Goal: Task Accomplishment & Management: Manage account settings

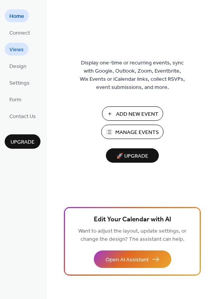
click at [21, 47] on span "Views" at bounding box center [16, 50] width 14 height 8
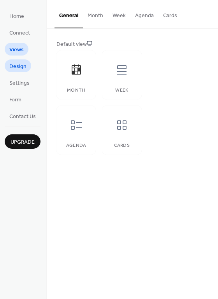
click at [21, 67] on span "Design" at bounding box center [17, 67] width 17 height 8
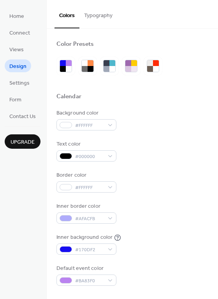
click at [96, 15] on button "Typography" at bounding box center [98, 14] width 38 height 28
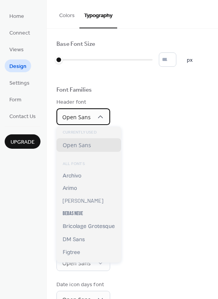
click at [90, 118] on div "Open Sans" at bounding box center [83, 116] width 54 height 17
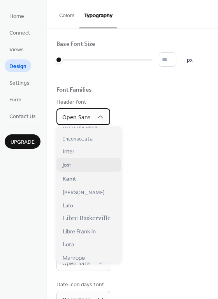
scroll to position [233, 0]
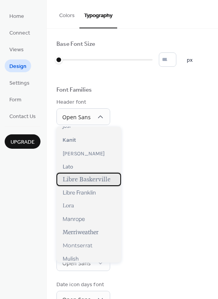
click at [103, 179] on span "Libre Baskerville" at bounding box center [87, 179] width 48 height 7
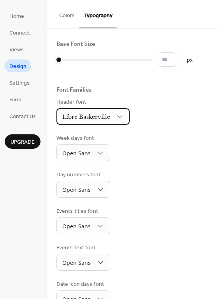
click at [92, 115] on span "Libre Baskerville" at bounding box center [86, 116] width 48 height 7
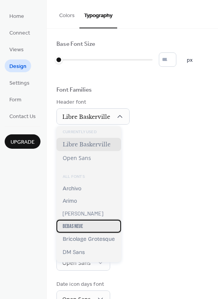
click at [96, 223] on div "Bebas Neue" at bounding box center [88, 226] width 65 height 13
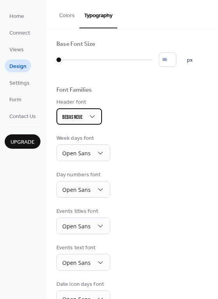
click at [85, 117] on div "Bebas Neue" at bounding box center [78, 116] width 45 height 16
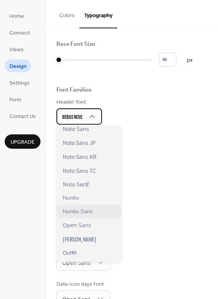
scroll to position [466, 0]
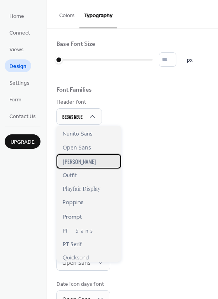
click at [94, 159] on div "[PERSON_NAME]" at bounding box center [88, 161] width 65 height 14
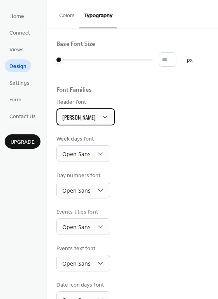
click at [82, 116] on div "[PERSON_NAME]" at bounding box center [85, 116] width 58 height 17
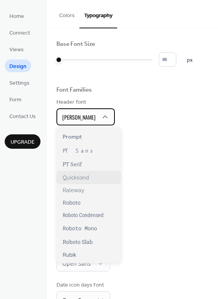
scroll to position [510, 0]
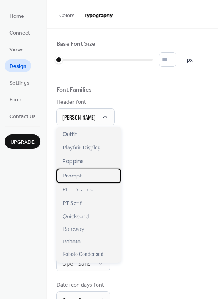
click at [82, 175] on div "Prompt" at bounding box center [88, 176] width 65 height 14
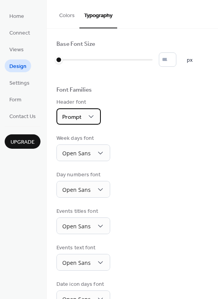
click at [82, 120] on div "Prompt" at bounding box center [78, 116] width 44 height 16
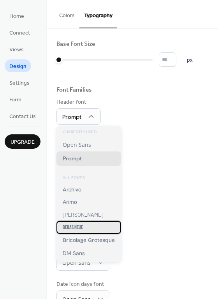
click at [98, 226] on div "Bebas Neue" at bounding box center [88, 227] width 65 height 13
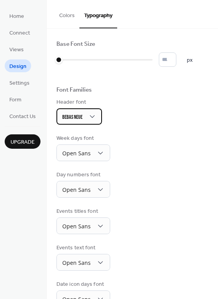
click at [84, 118] on div "Bebas Neue" at bounding box center [78, 116] width 45 height 16
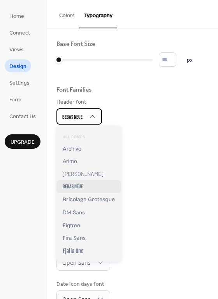
scroll to position [78, 0]
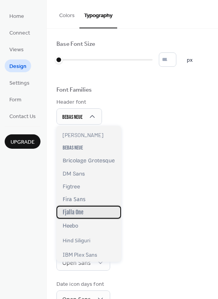
click at [90, 217] on div "Fjalla One" at bounding box center [88, 212] width 65 height 13
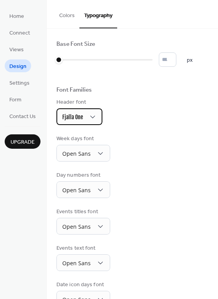
click at [82, 114] on span "Fjalla One" at bounding box center [72, 117] width 21 height 7
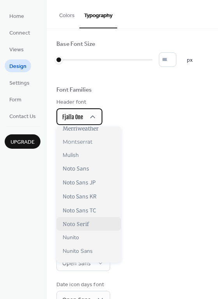
scroll to position [389, 0]
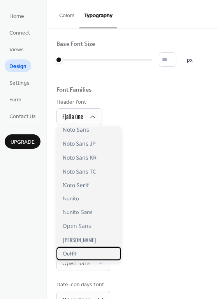
click at [74, 253] on span "Outfit" at bounding box center [70, 253] width 14 height 7
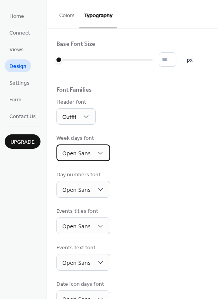
click at [79, 150] on span "Open Sans" at bounding box center [76, 153] width 28 height 7
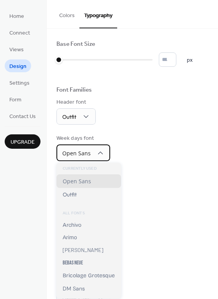
click at [81, 149] on span "Open Sans" at bounding box center [76, 154] width 28 height 10
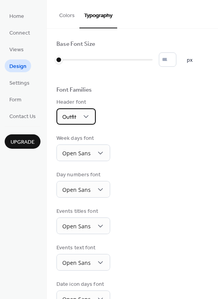
click at [76, 112] on span "Outfit" at bounding box center [69, 117] width 14 height 10
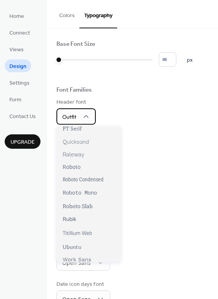
scroll to position [587, 0]
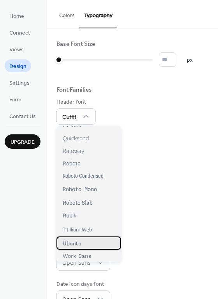
click at [90, 244] on div "Ubuntu" at bounding box center [88, 243] width 65 height 13
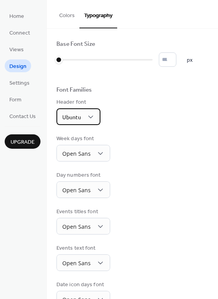
click at [80, 117] on span "Ubuntu" at bounding box center [71, 116] width 19 height 7
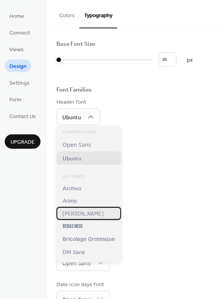
click at [93, 214] on div "[PERSON_NAME]" at bounding box center [88, 213] width 65 height 13
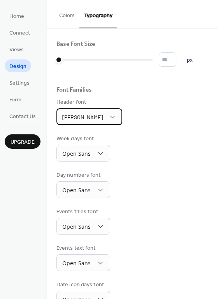
click at [80, 113] on div "[PERSON_NAME]" at bounding box center [89, 116] width 66 height 17
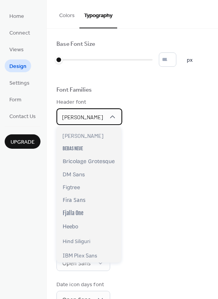
scroll to position [155, 0]
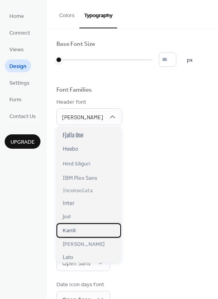
click at [91, 234] on div "Kanit" at bounding box center [88, 230] width 65 height 14
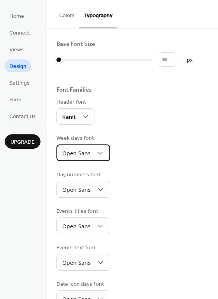
click at [84, 153] on span "Open Sans" at bounding box center [76, 153] width 28 height 7
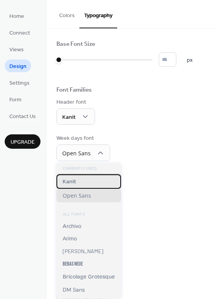
click at [75, 180] on span "Kanit" at bounding box center [69, 182] width 13 height 8
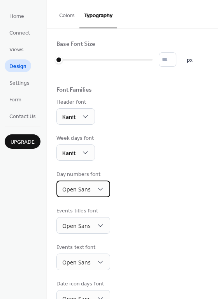
click at [79, 186] on span "Open Sans" at bounding box center [76, 189] width 28 height 7
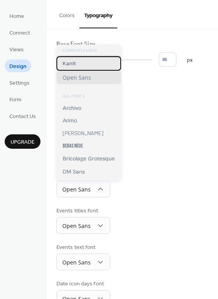
click at [77, 63] on div "Kanit" at bounding box center [88, 63] width 65 height 14
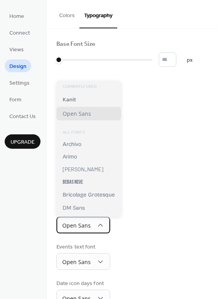
click at [72, 223] on span "Open Sans" at bounding box center [76, 225] width 28 height 7
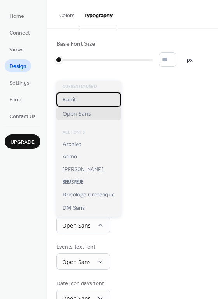
click at [84, 98] on div "Kanit" at bounding box center [88, 99] width 65 height 14
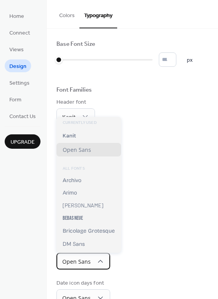
click at [79, 258] on span "Open Sans" at bounding box center [76, 261] width 28 height 7
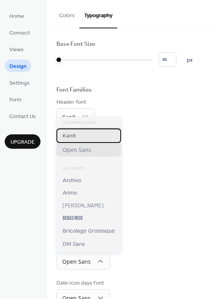
click at [78, 137] on div "Kanit" at bounding box center [88, 136] width 65 height 14
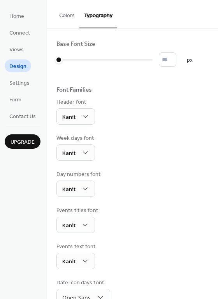
scroll to position [55, 0]
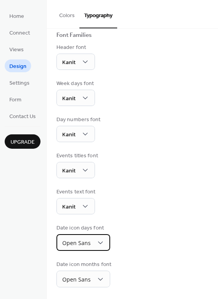
click at [84, 243] on span "Open Sans" at bounding box center [76, 242] width 28 height 7
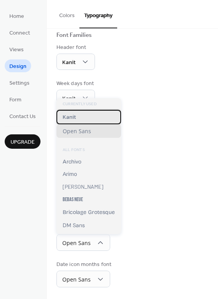
click at [77, 115] on div "Kanit" at bounding box center [88, 117] width 65 height 14
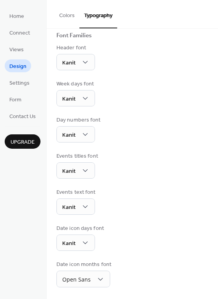
scroll to position [54, 0]
click at [79, 286] on div "Open Sans" at bounding box center [83, 279] width 54 height 17
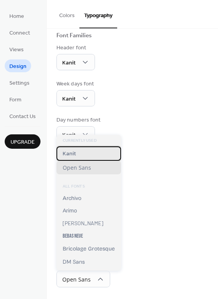
click at [70, 154] on span "Kanit" at bounding box center [69, 154] width 13 height 8
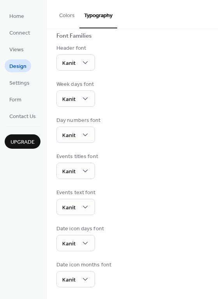
scroll to position [0, 0]
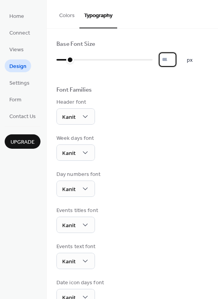
click at [176, 58] on input "*" at bounding box center [167, 59] width 17 height 14
click at [176, 59] on input "**" at bounding box center [167, 59] width 17 height 14
click at [175, 58] on input "**" at bounding box center [167, 59] width 17 height 14
click at [176, 63] on input "**" at bounding box center [167, 59] width 17 height 14
click at [176, 62] on input "*" at bounding box center [167, 59] width 17 height 14
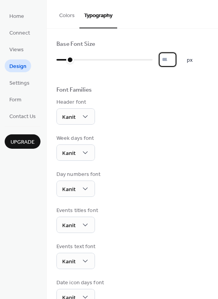
click at [175, 58] on input "*" at bounding box center [167, 59] width 17 height 14
type input "**"
click at [175, 59] on input "**" at bounding box center [167, 59] width 17 height 14
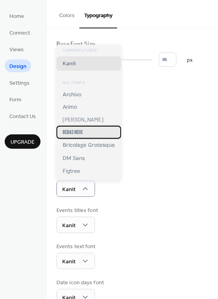
click at [79, 132] on span "Bebas Neue" at bounding box center [73, 132] width 20 height 7
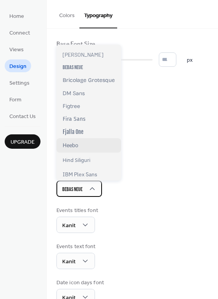
scroll to position [155, 0]
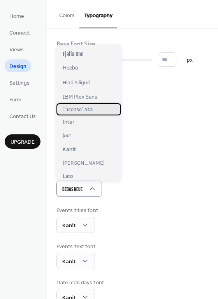
click at [86, 113] on div "Inconsolata" at bounding box center [88, 109] width 65 height 12
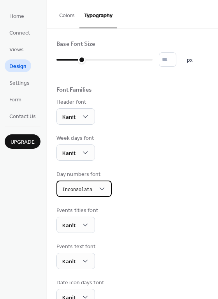
click at [82, 186] on span "Inconsolata" at bounding box center [77, 190] width 30 height 10
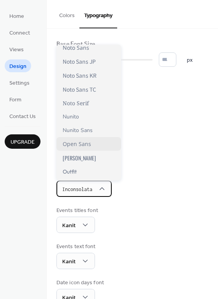
scroll to position [505, 0]
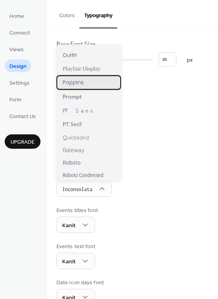
click at [84, 83] on span "Poppins" at bounding box center [73, 83] width 21 height 8
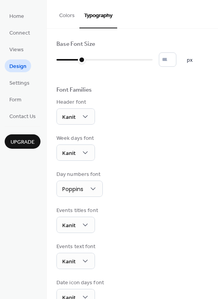
scroll to position [54, 0]
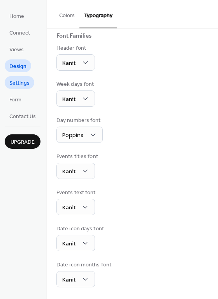
click at [17, 82] on span "Settings" at bounding box center [19, 83] width 20 height 8
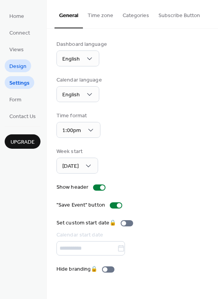
click at [11, 63] on span "Design" at bounding box center [17, 67] width 17 height 8
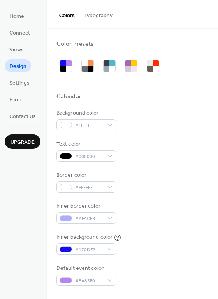
click at [93, 15] on button "Typography" at bounding box center [98, 14] width 38 height 28
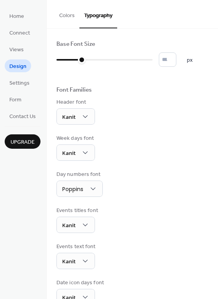
scroll to position [54, 0]
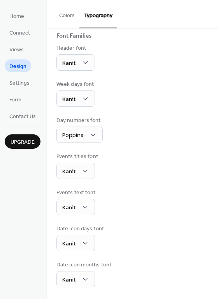
click at [62, 16] on button "Colors" at bounding box center [66, 14] width 25 height 28
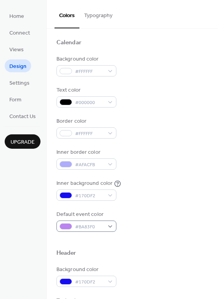
scroll to position [132, 0]
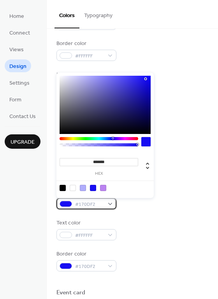
click at [68, 202] on div at bounding box center [65, 204] width 12 height 6
click at [103, 189] on div at bounding box center [103, 188] width 6 height 6
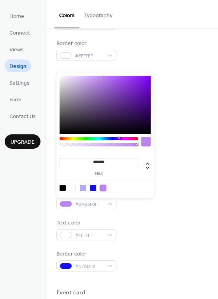
click at [93, 190] on div at bounding box center [93, 188] width 6 height 6
type input "*******"
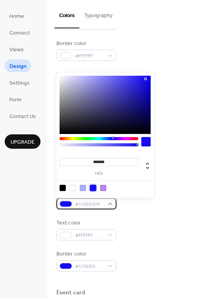
click at [66, 206] on div at bounding box center [65, 204] width 12 height 6
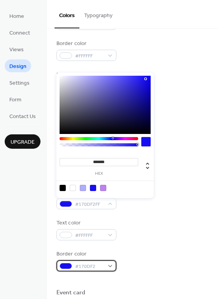
click at [64, 267] on div at bounding box center [65, 266] width 12 height 6
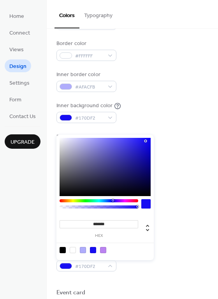
click at [104, 250] on div at bounding box center [103, 250] width 6 height 6
type input "*******"
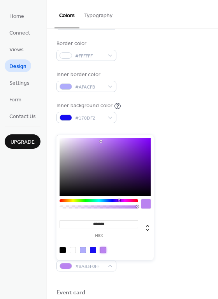
click at [173, 221] on div "Text color #FFFFFF" at bounding box center [132, 229] width 152 height 21
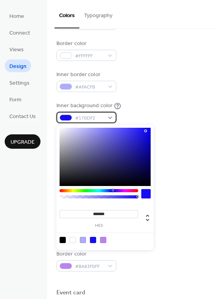
click at [64, 118] on div at bounding box center [65, 118] width 12 height 6
click at [103, 242] on div at bounding box center [103, 240] width 6 height 6
type input "*******"
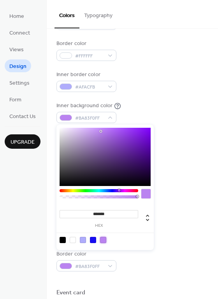
click at [182, 109] on div "Inner background color #BA83F0FF" at bounding box center [132, 112] width 152 height 21
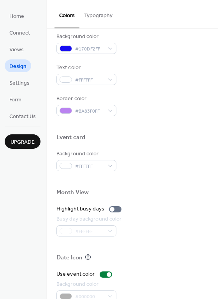
scroll to position [326, 0]
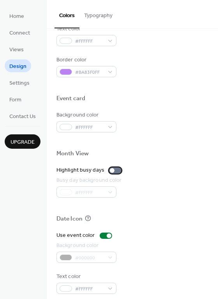
click at [112, 170] on div at bounding box center [112, 170] width 5 height 5
click at [112, 170] on div at bounding box center [115, 171] width 12 height 6
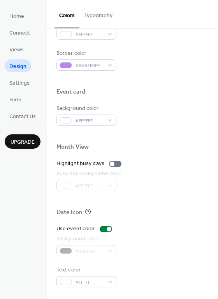
click at [82, 251] on div "#000000" at bounding box center [86, 250] width 60 height 11
click at [65, 251] on div "#000000" at bounding box center [86, 250] width 60 height 11
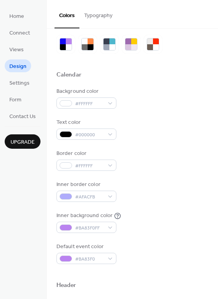
scroll to position [0, 0]
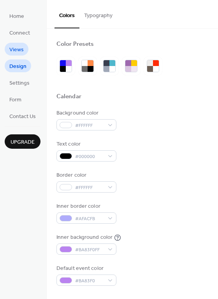
click at [13, 51] on span "Views" at bounding box center [16, 50] width 14 height 8
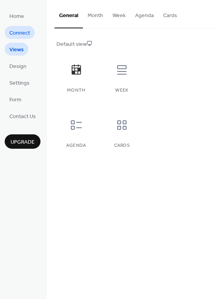
click at [18, 31] on span "Connect" at bounding box center [19, 33] width 21 height 8
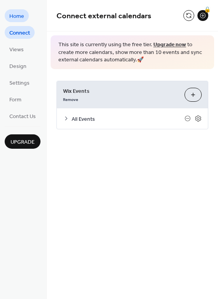
click at [16, 15] on span "Home" at bounding box center [16, 16] width 15 height 8
